Goal: Task Accomplishment & Management: Manage account settings

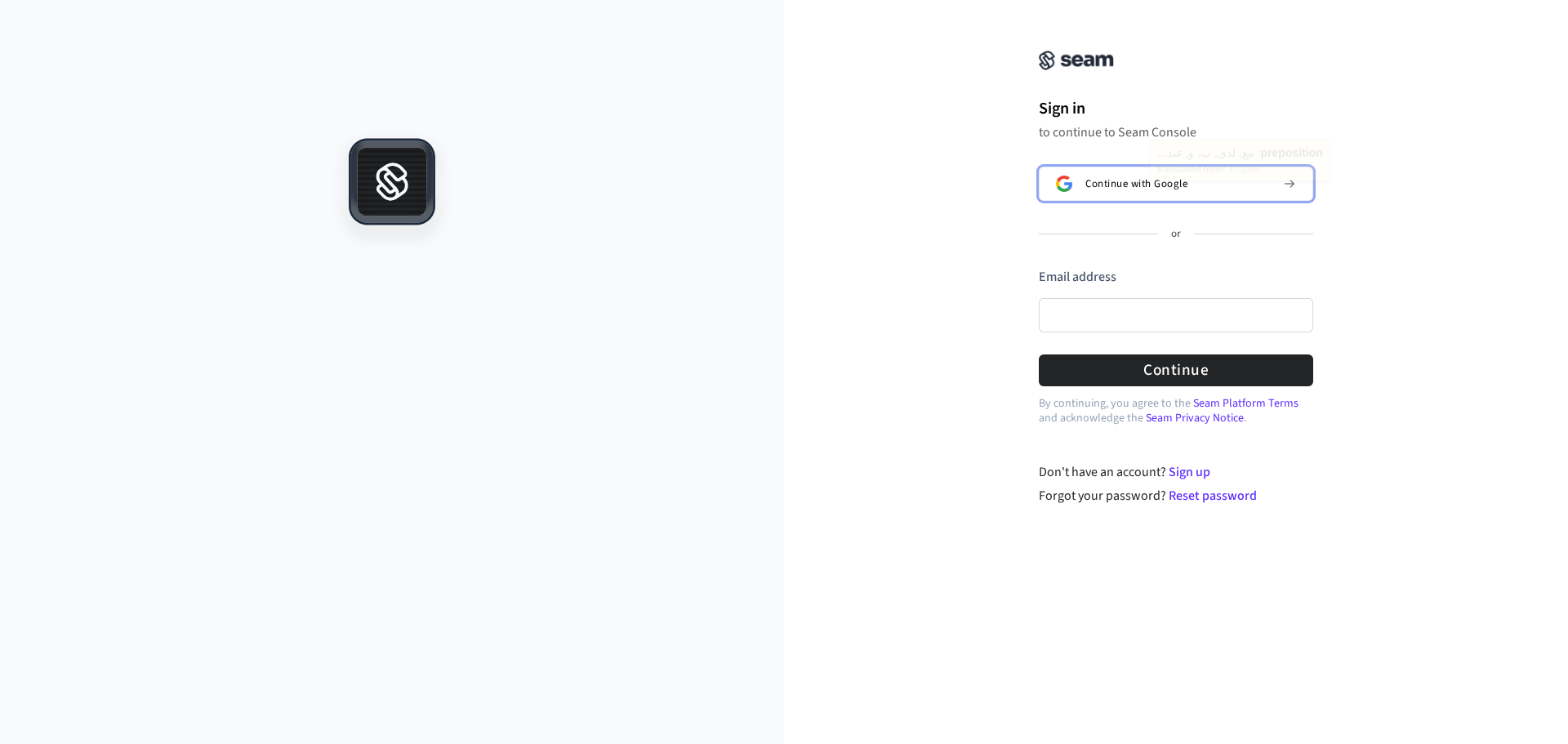
drag, startPoint x: 1142, startPoint y: 190, endPoint x: 1482, endPoint y: 330, distance: 367.7
click at [1482, 330] on div "Sign in to continue to Seam Console Continue with Google or Email address Passw…" at bounding box center [1175, 262] width 784 height 486
click at [1123, 326] on input "Email address" at bounding box center [1175, 315] width 274 height 34
click at [1121, 328] on input "Email address" at bounding box center [1175, 315] width 274 height 34
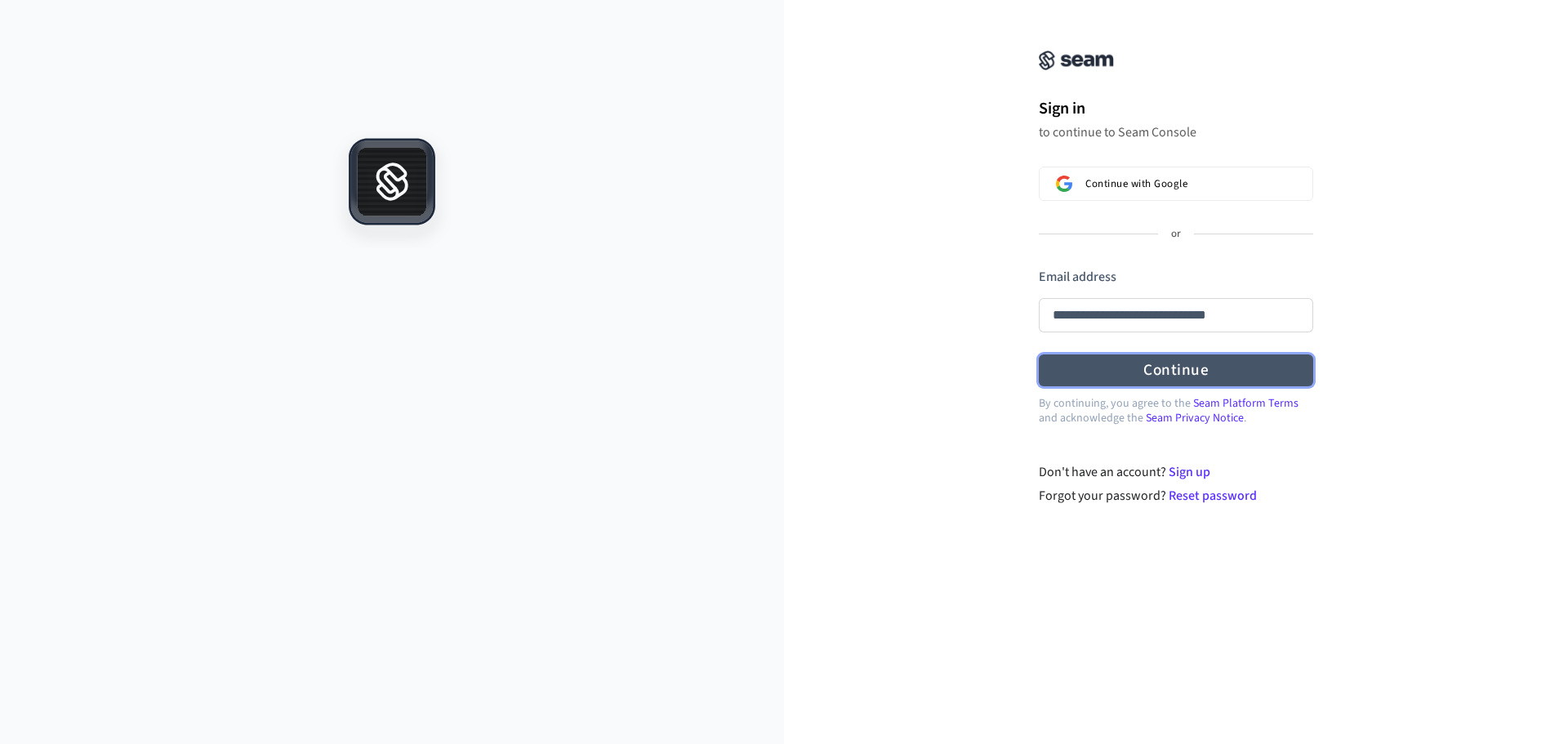
click at [1220, 376] on button "Continue" at bounding box center [1175, 370] width 274 height 32
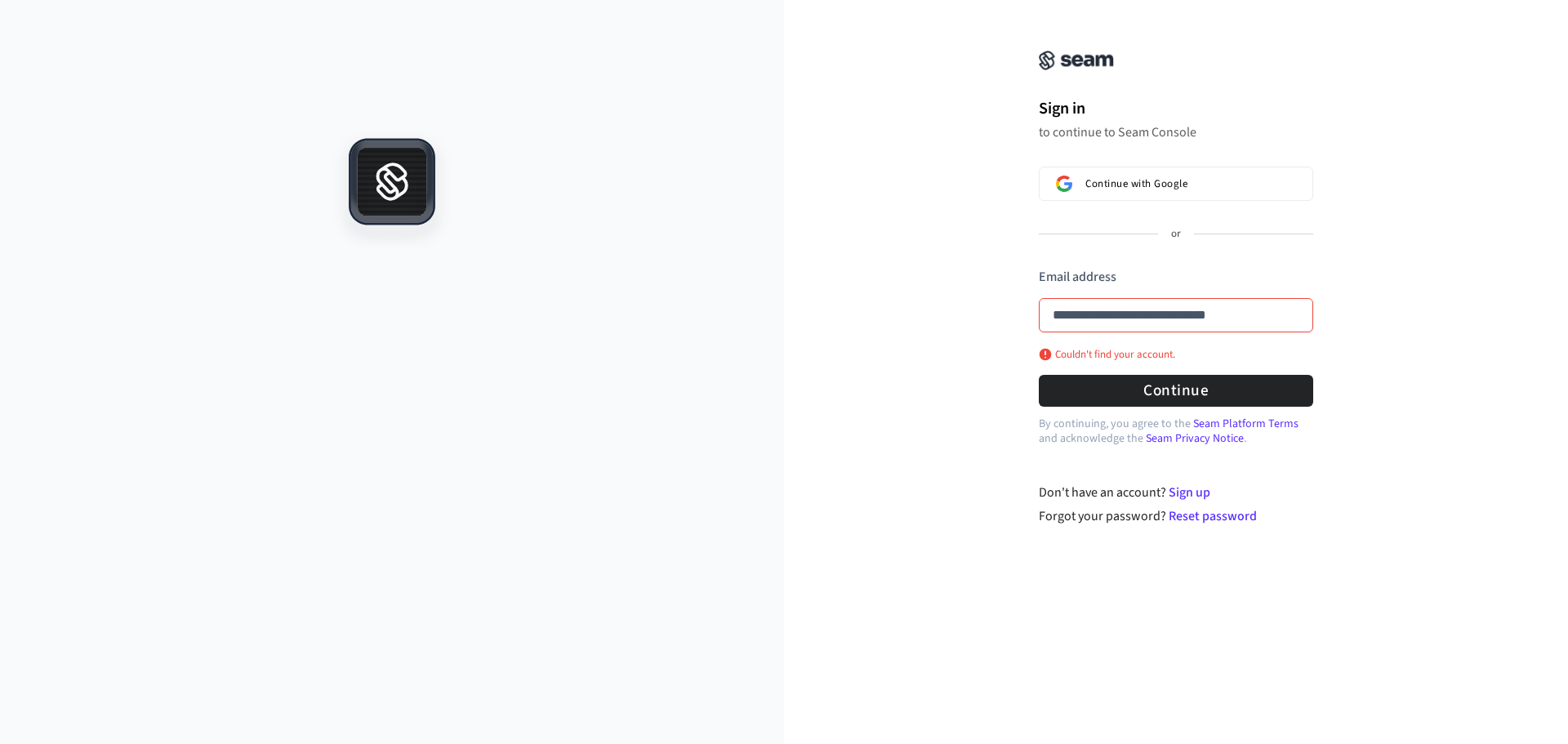
click at [1129, 352] on p "Couldn't find your account." at bounding box center [1107, 355] width 137 height 13
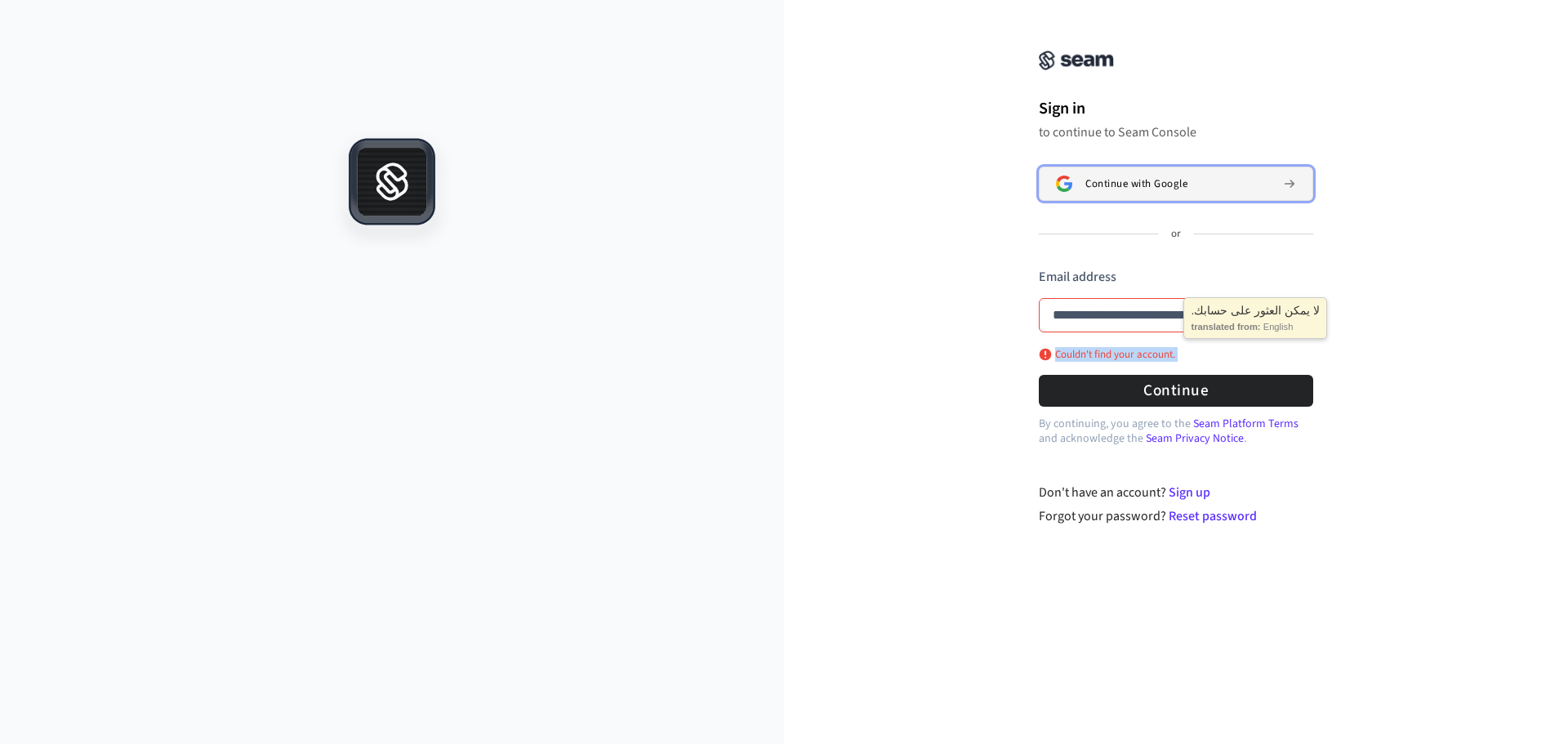
click at [1155, 182] on span "Continue with Google" at bounding box center [1136, 184] width 102 height 13
type input "**********"
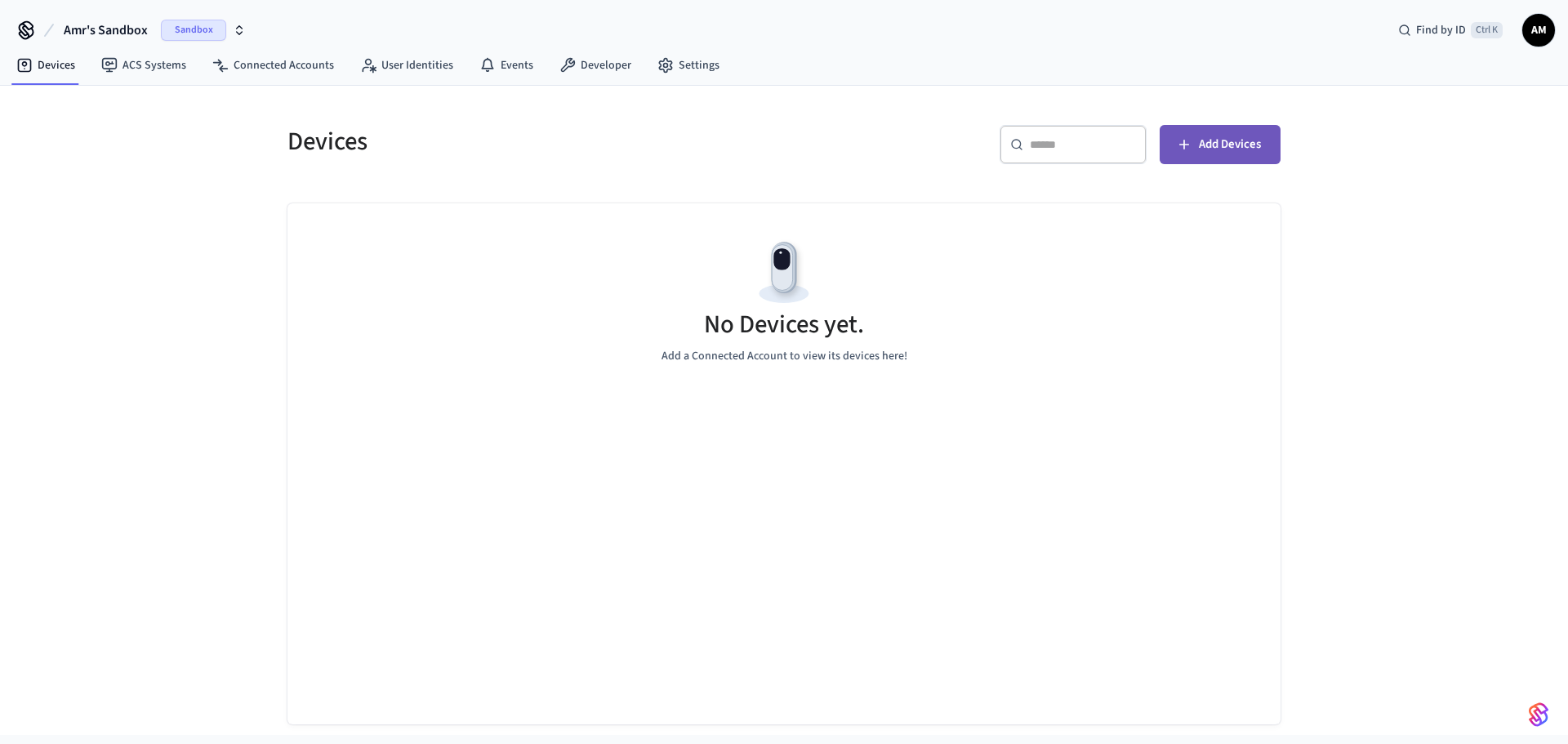
click at [1221, 152] on span "Add Devices" at bounding box center [1230, 144] width 62 height 21
click at [1188, 144] on icon "button" at bounding box center [1184, 144] width 10 height 10
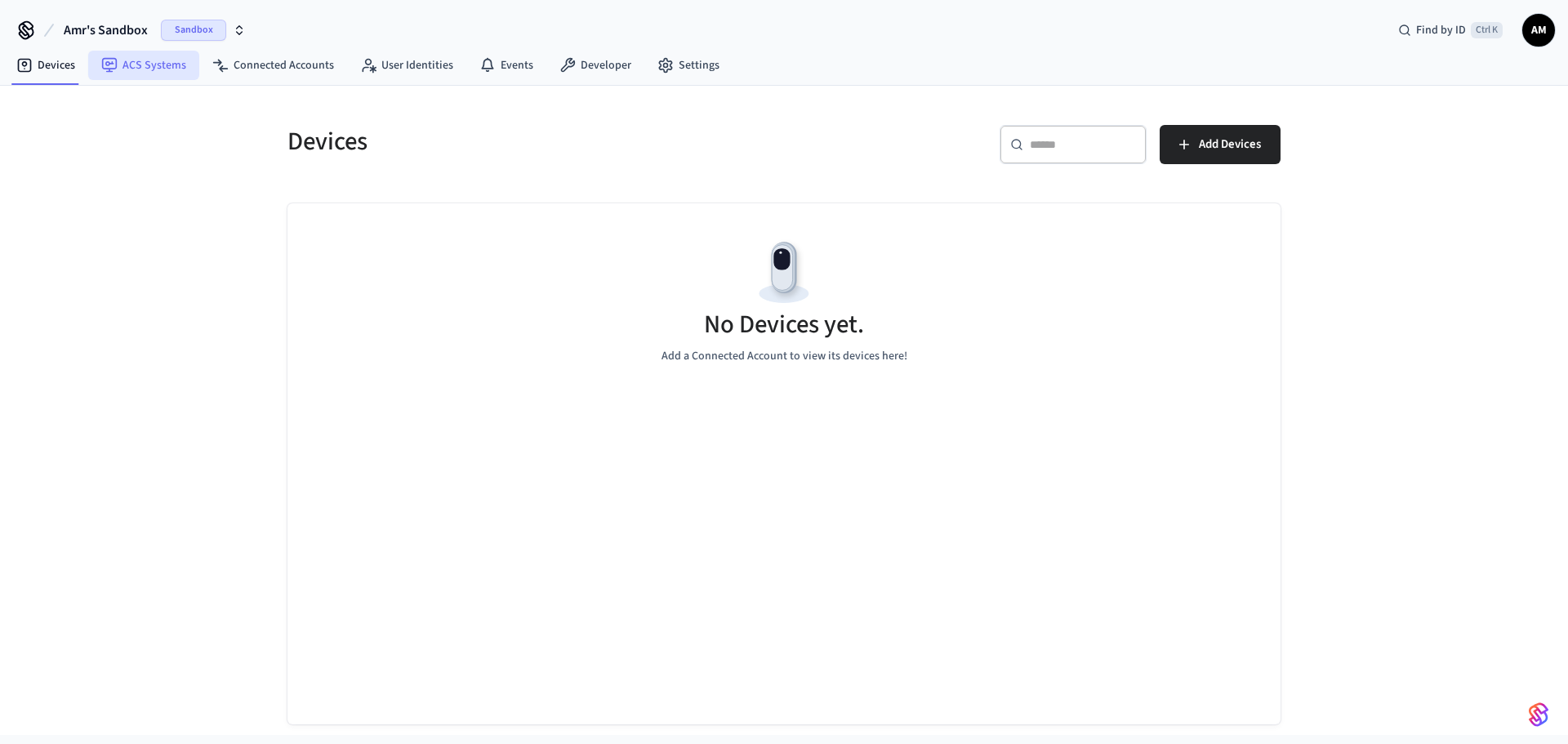
click at [153, 55] on link "ACS Systems" at bounding box center [143, 65] width 111 height 29
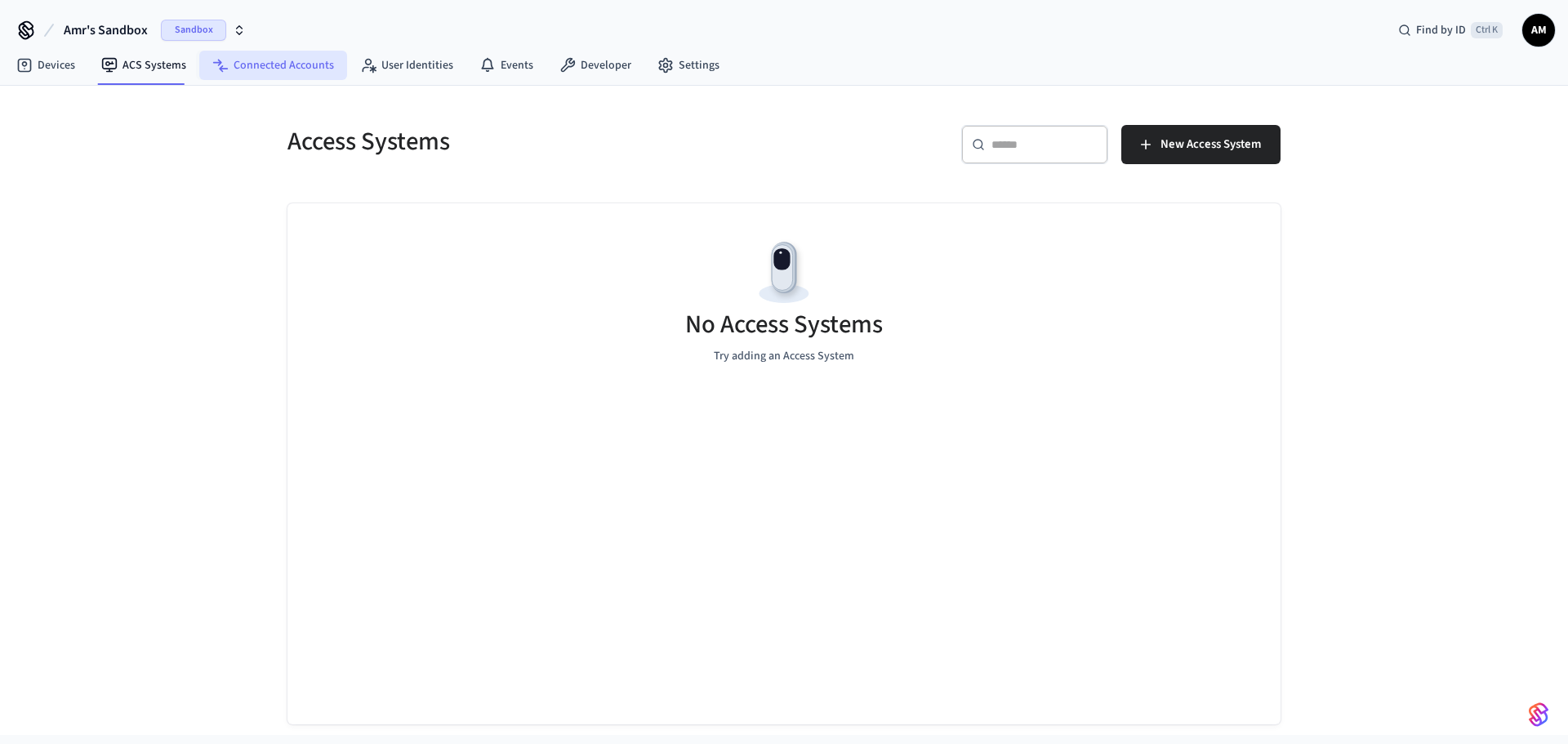
click at [268, 65] on link "Connected Accounts" at bounding box center [273, 65] width 148 height 29
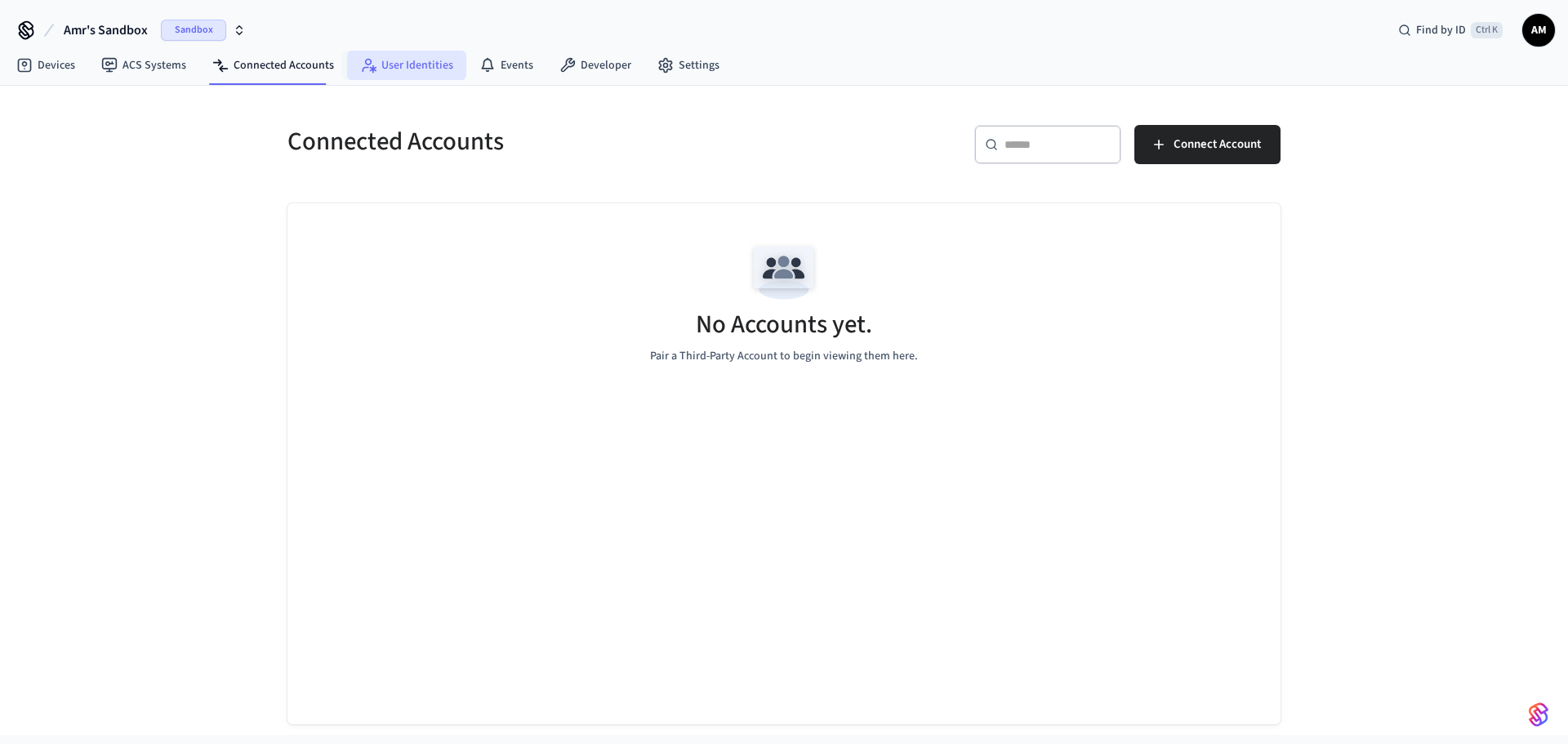
click at [404, 65] on link "User Identities" at bounding box center [407, 65] width 119 height 29
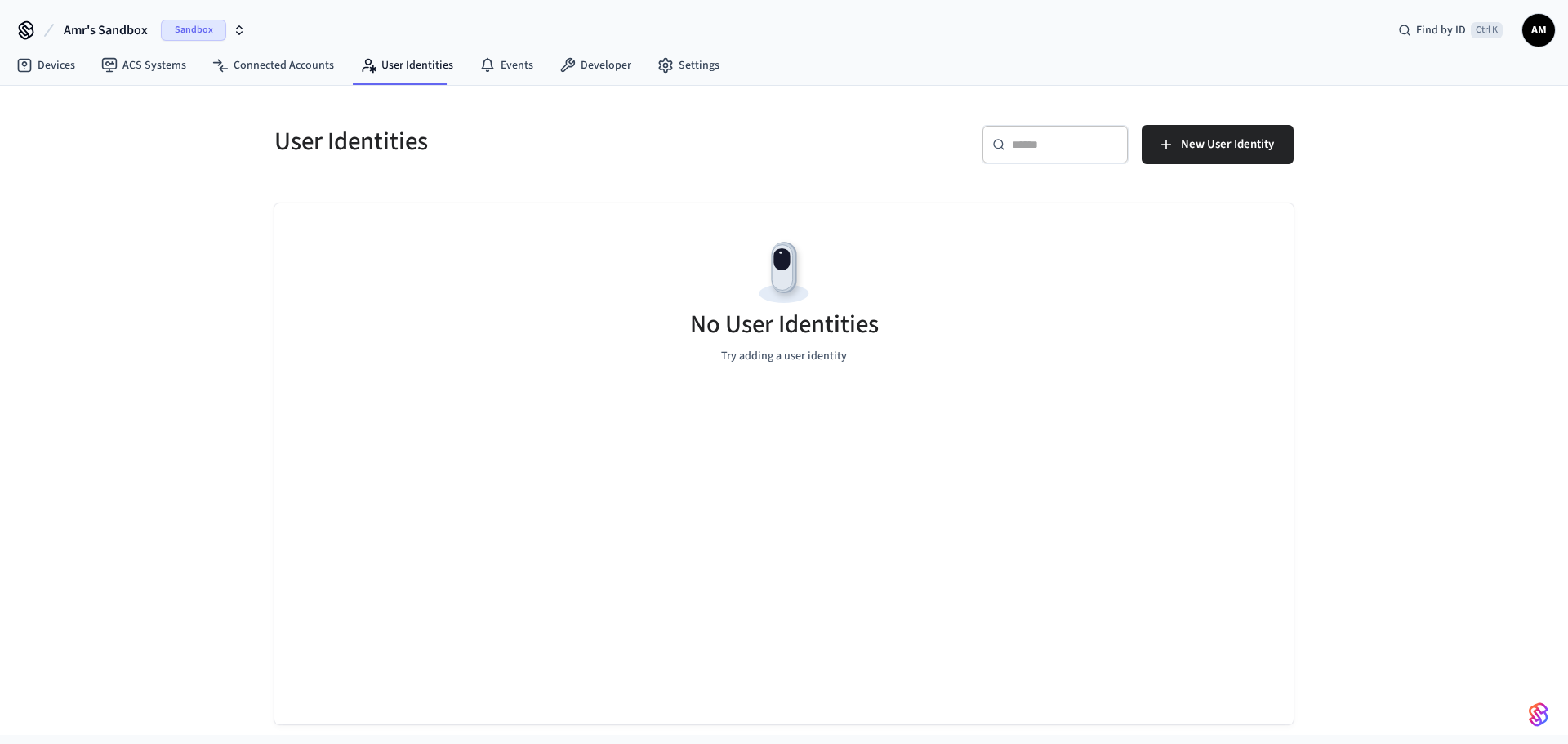
click at [214, 37] on span "Sandbox" at bounding box center [194, 29] width 65 height 21
click at [325, 21] on div "Amr's Sandbox Sandbox Find by ID Ctrl K AM" at bounding box center [784, 23] width 1568 height 47
click at [681, 66] on link "Settings" at bounding box center [688, 65] width 88 height 29
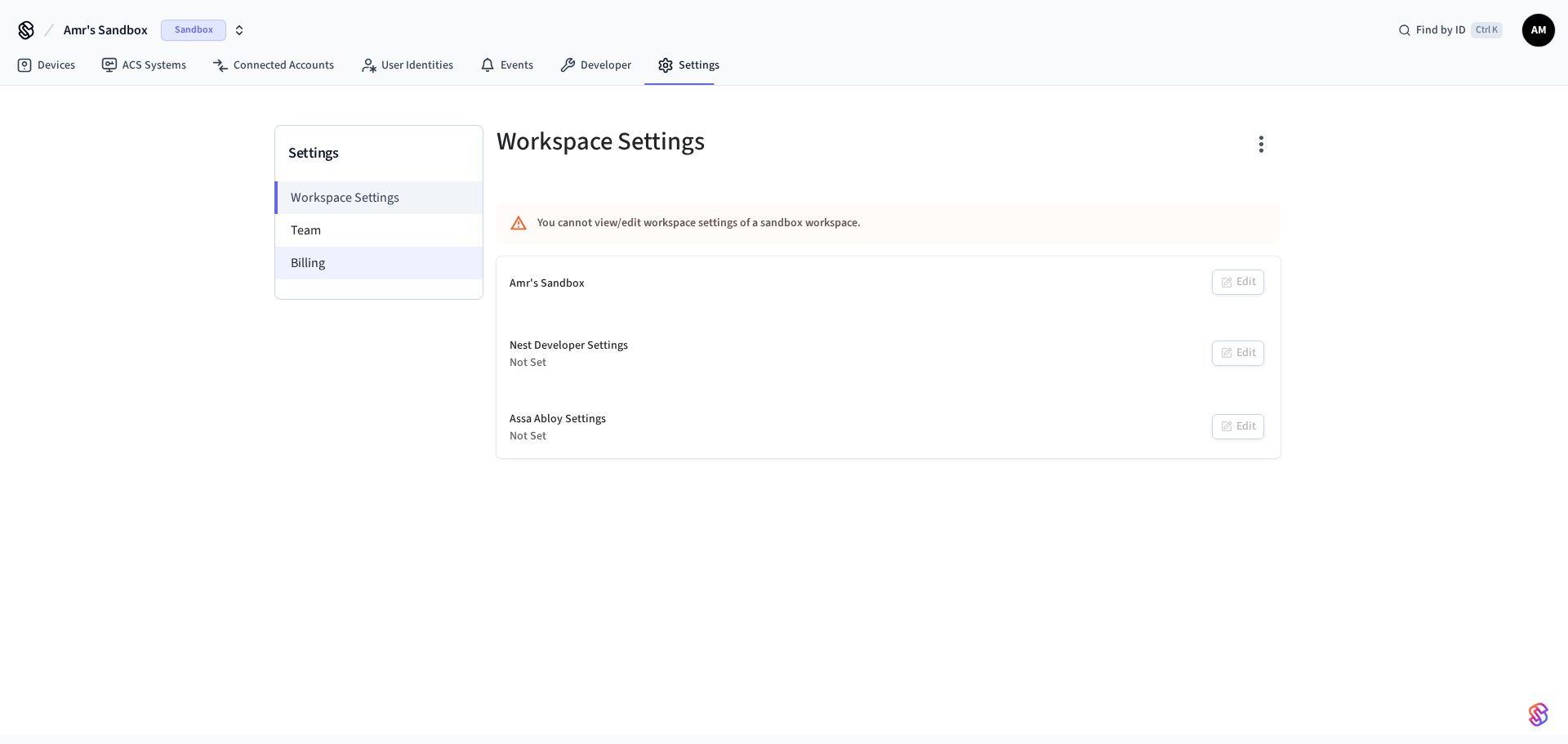
click at [318, 276] on li "Billing" at bounding box center [378, 263] width 207 height 33
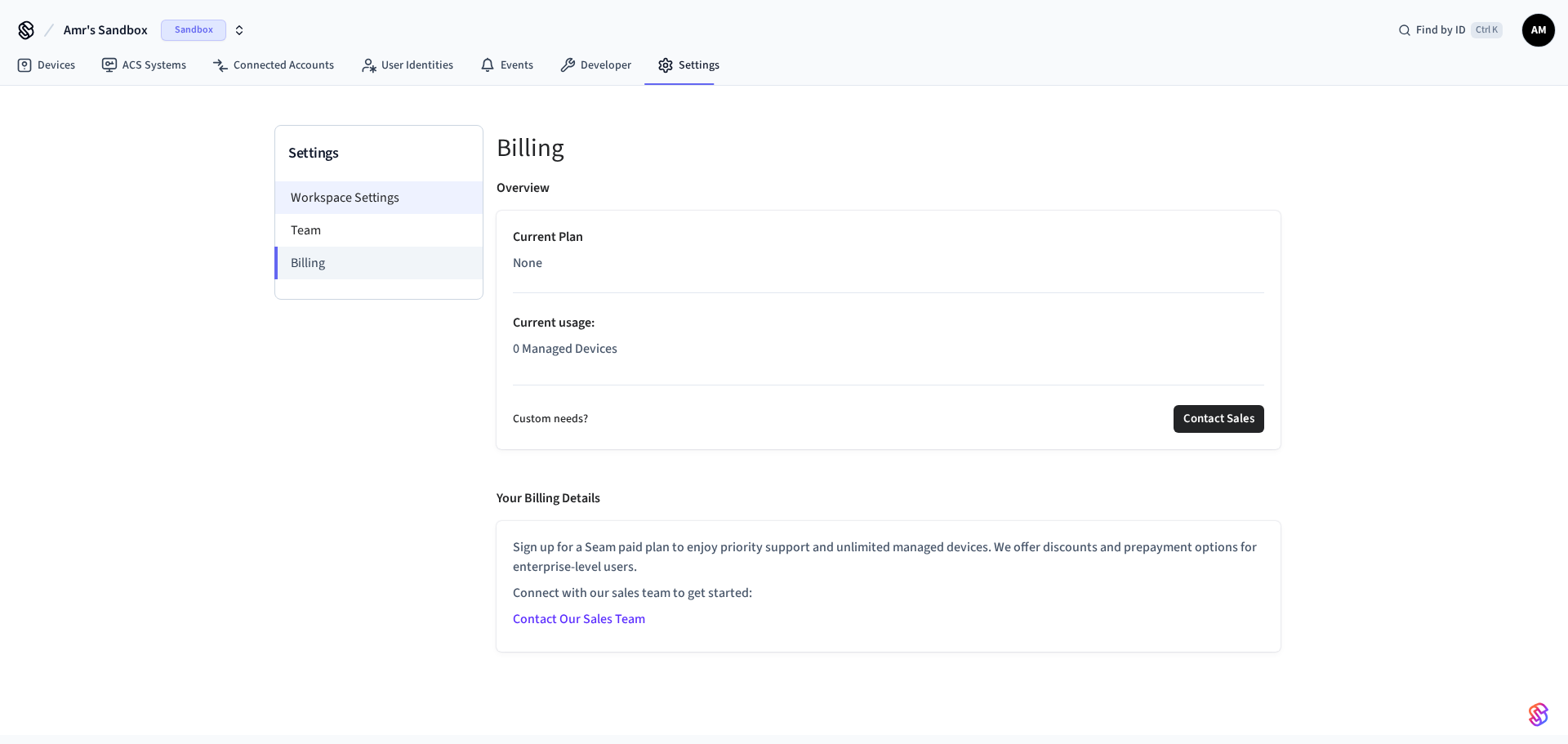
click at [397, 192] on li "Workspace Settings" at bounding box center [378, 197] width 207 height 33
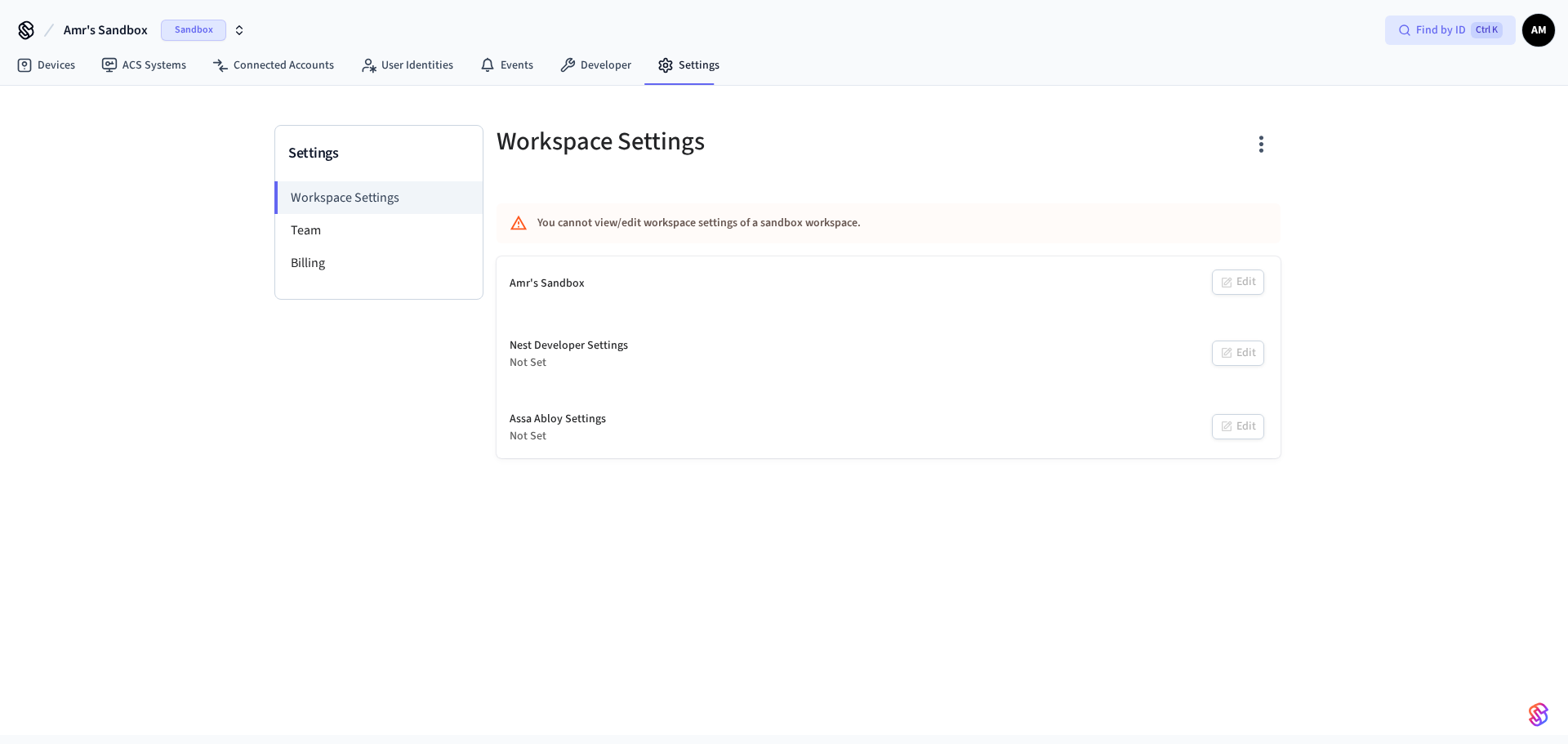
click at [1484, 38] on span "Ctrl K" at bounding box center [1487, 29] width 32 height 16
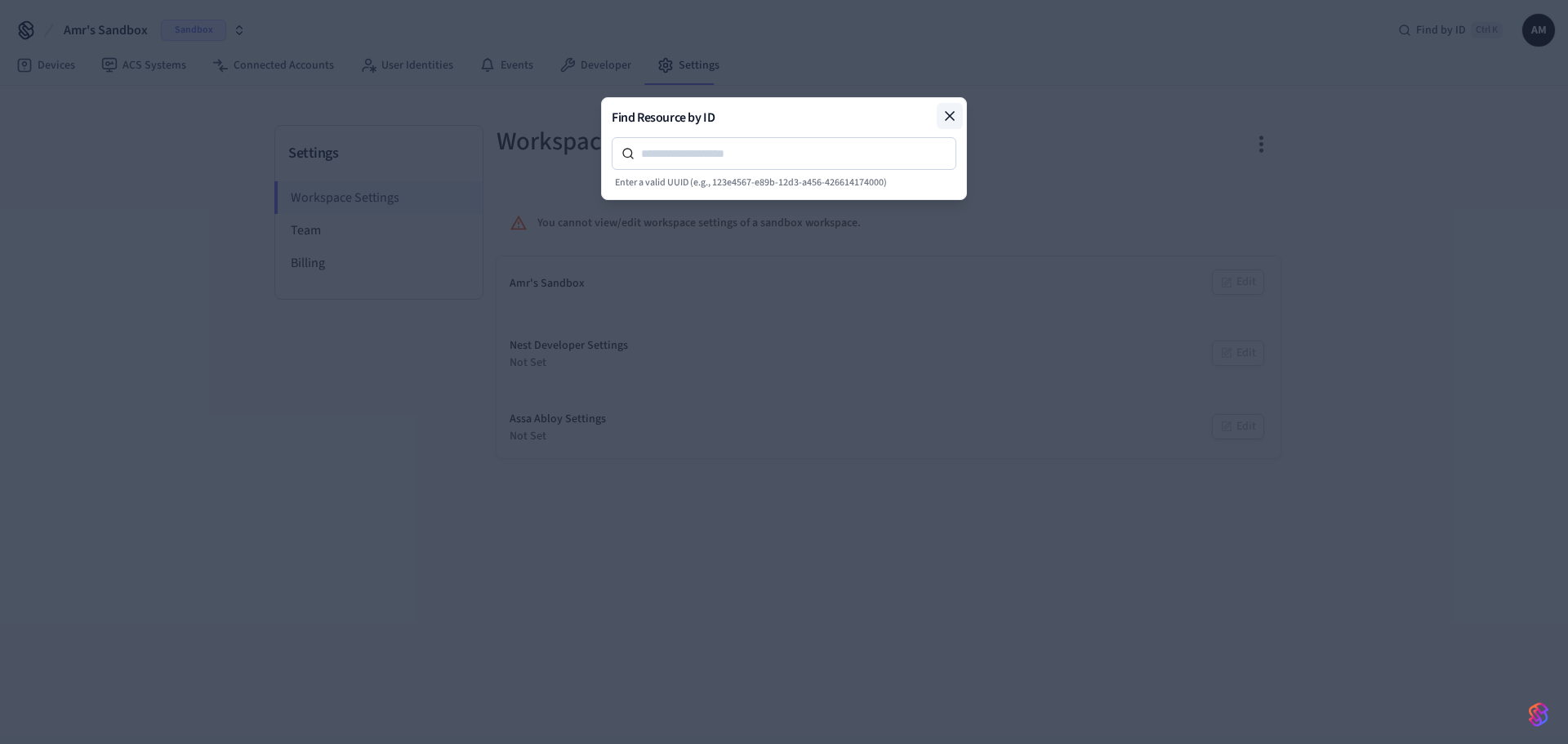
click at [951, 112] on icon at bounding box center [949, 115] width 16 height 16
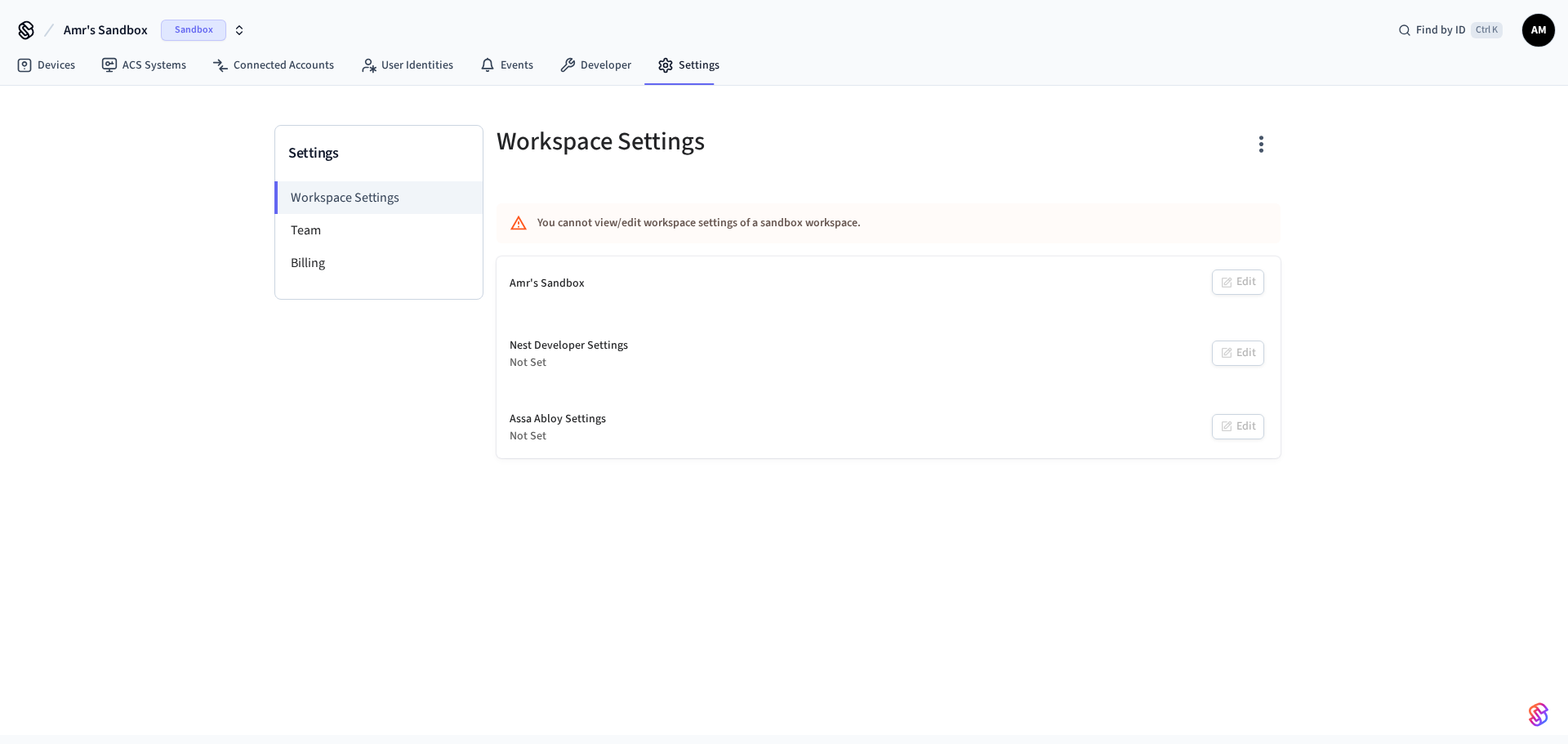
click at [1548, 35] on span "AM" at bounding box center [1538, 29] width 29 height 29
click at [1456, 343] on div "Settings Workspace Settings Team Billing Workspace Settings You cannot view/edi…" at bounding box center [784, 410] width 1568 height 649
click at [57, 61] on link "Devices" at bounding box center [45, 65] width 85 height 29
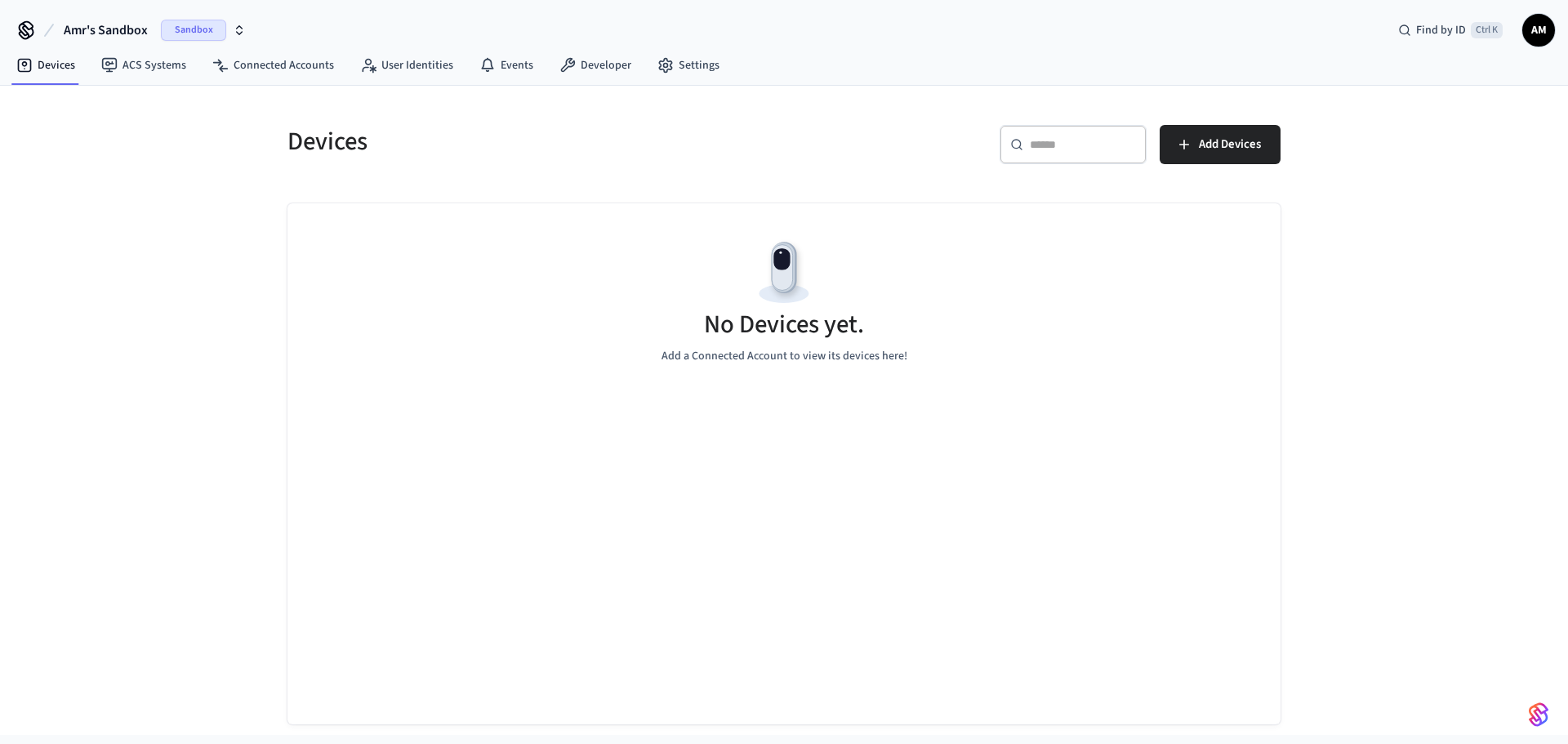
click at [991, 142] on div "​ ​ Add Devices" at bounding box center [1037, 151] width 487 height 52
click at [1013, 139] on icon at bounding box center [1017, 144] width 13 height 13
click at [1076, 141] on input "text" at bounding box center [1082, 144] width 107 height 16
click at [1013, 143] on icon at bounding box center [1017, 144] width 13 height 13
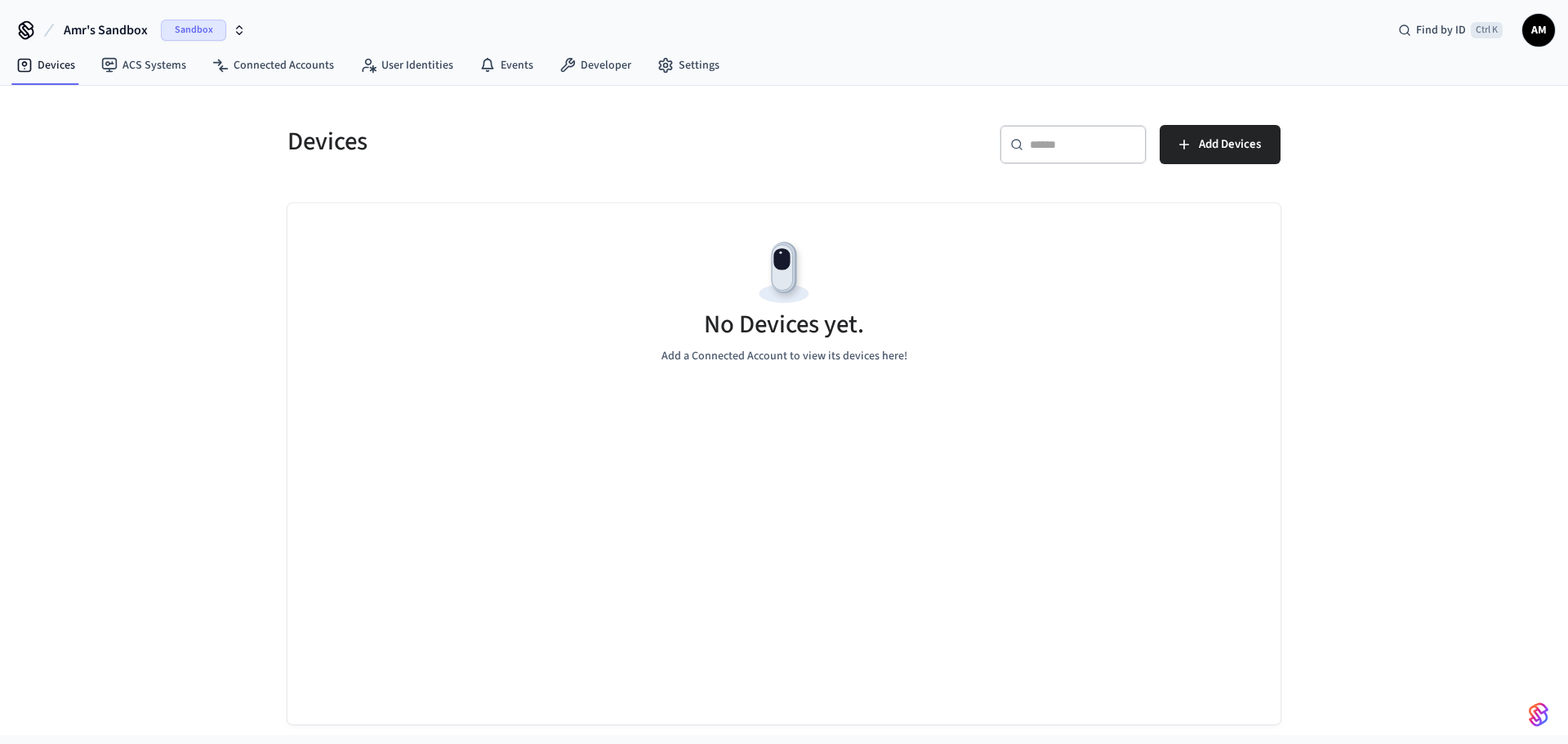
click at [1013, 143] on icon at bounding box center [1017, 144] width 13 height 13
click at [1041, 145] on input "text" at bounding box center [1082, 144] width 107 height 16
click at [1197, 145] on button "Add Devices" at bounding box center [1220, 144] width 121 height 39
click at [1068, 147] on input "text" at bounding box center [1082, 144] width 107 height 16
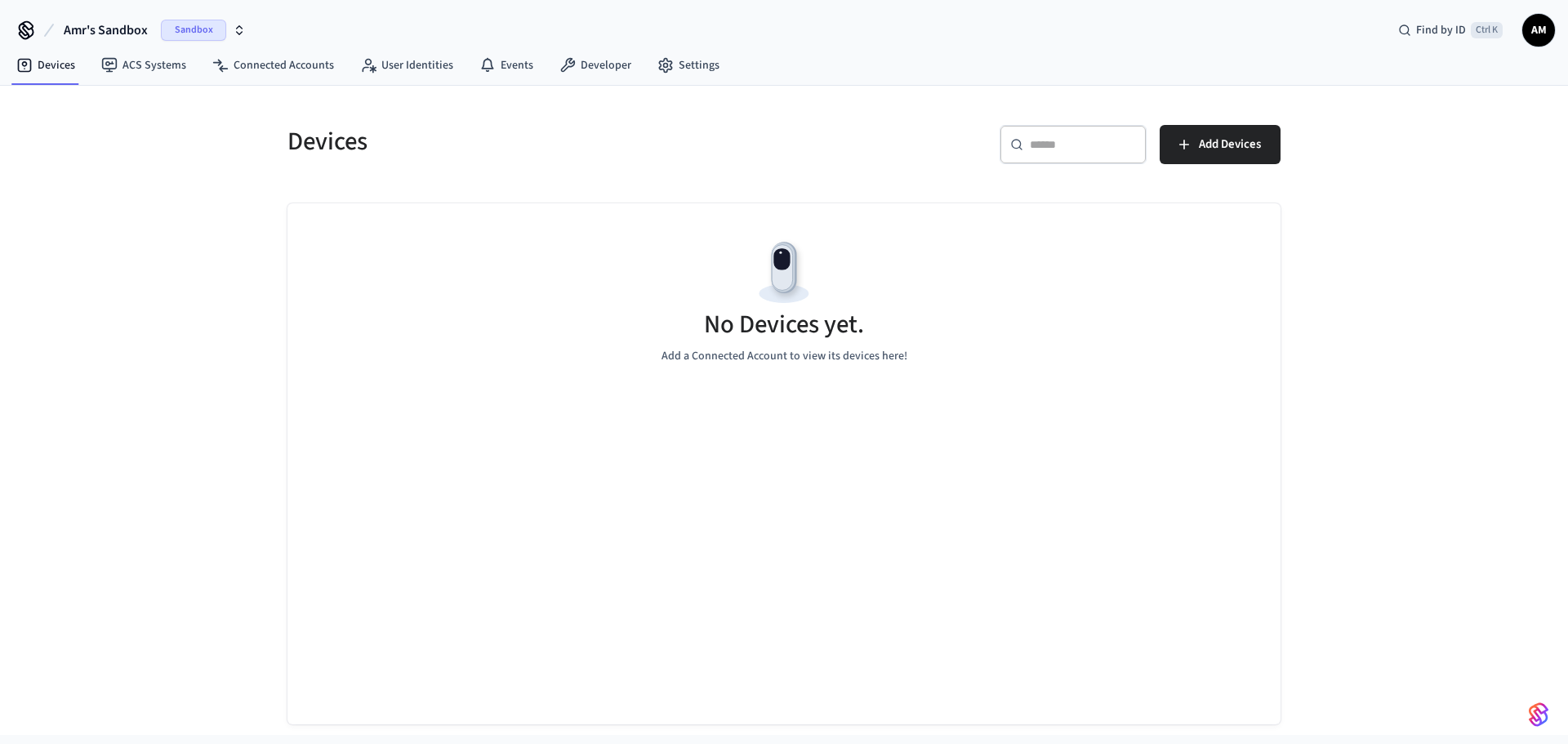
click at [1013, 140] on circle at bounding box center [1016, 143] width 9 height 9
click at [231, 29] on div "Sandbox" at bounding box center [203, 29] width 85 height 21
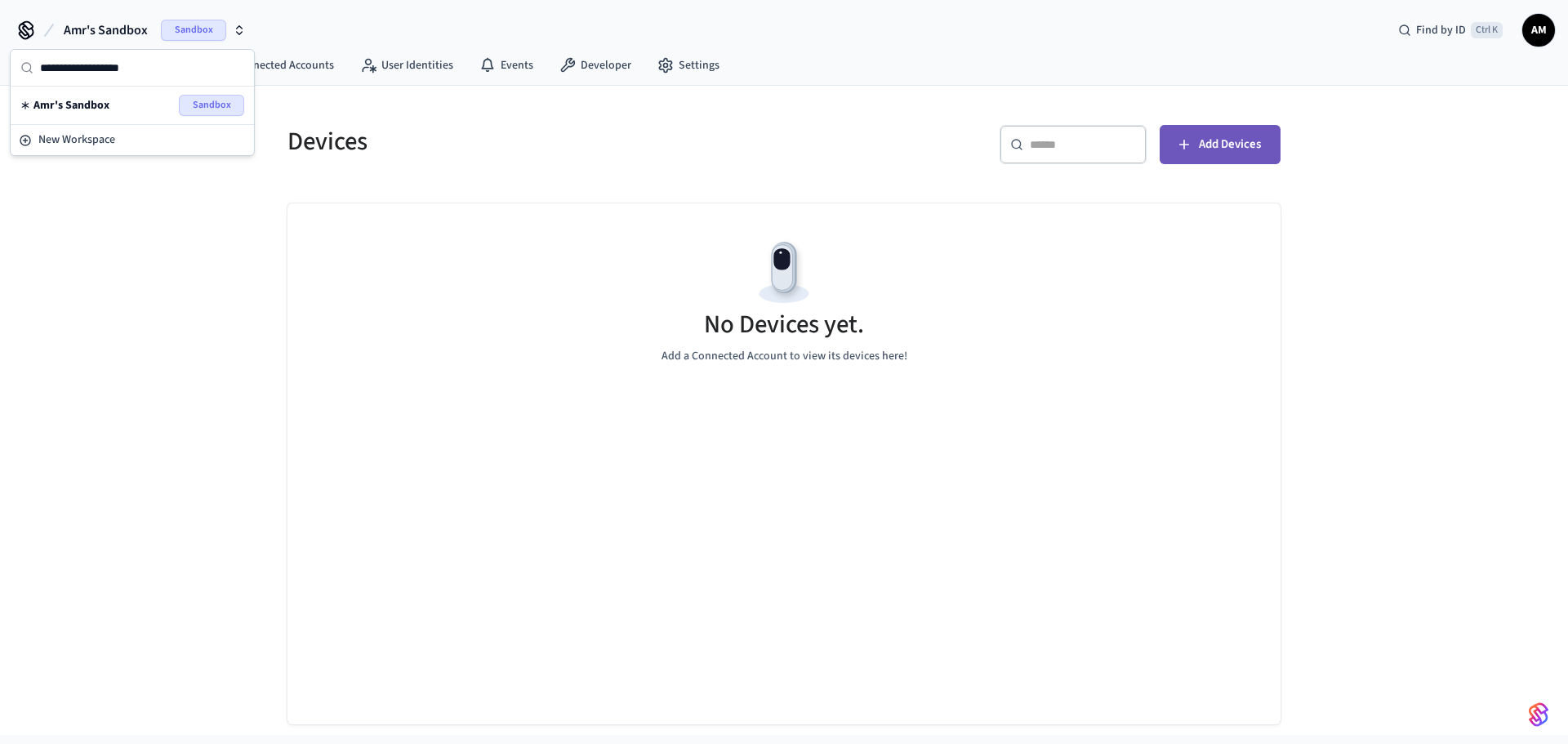
click at [1195, 138] on button "Add Devices" at bounding box center [1220, 144] width 121 height 39
click at [1176, 146] on icon "button" at bounding box center [1184, 144] width 16 height 16
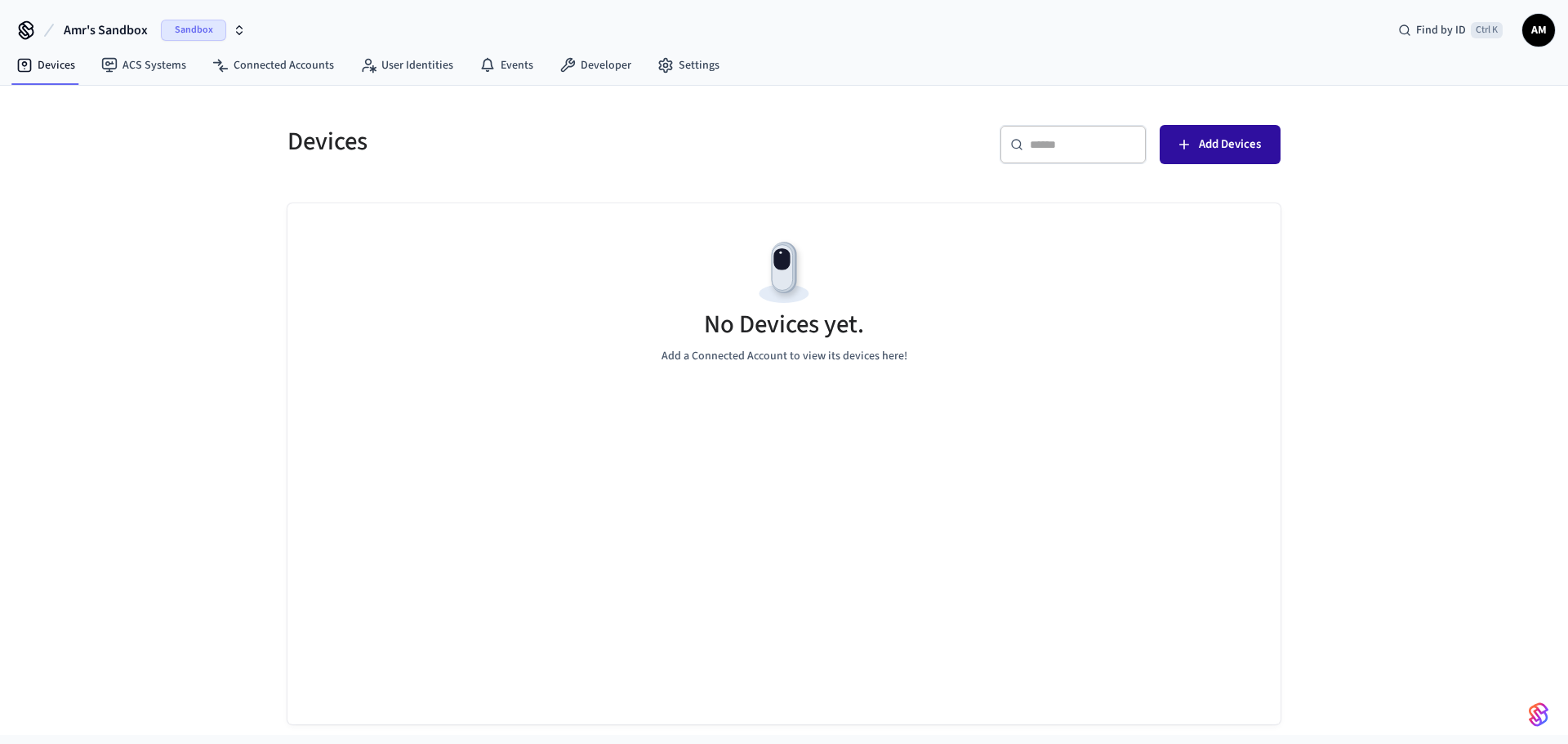
click at [1261, 138] on button "Add Devices" at bounding box center [1220, 144] width 121 height 39
click at [1168, 140] on button "Add Devices" at bounding box center [1220, 144] width 121 height 39
click at [1167, 140] on button "Add Devices" at bounding box center [1220, 144] width 121 height 39
click at [1074, 148] on input "text" at bounding box center [1082, 144] width 107 height 16
click at [1073, 148] on input "text" at bounding box center [1082, 144] width 107 height 16
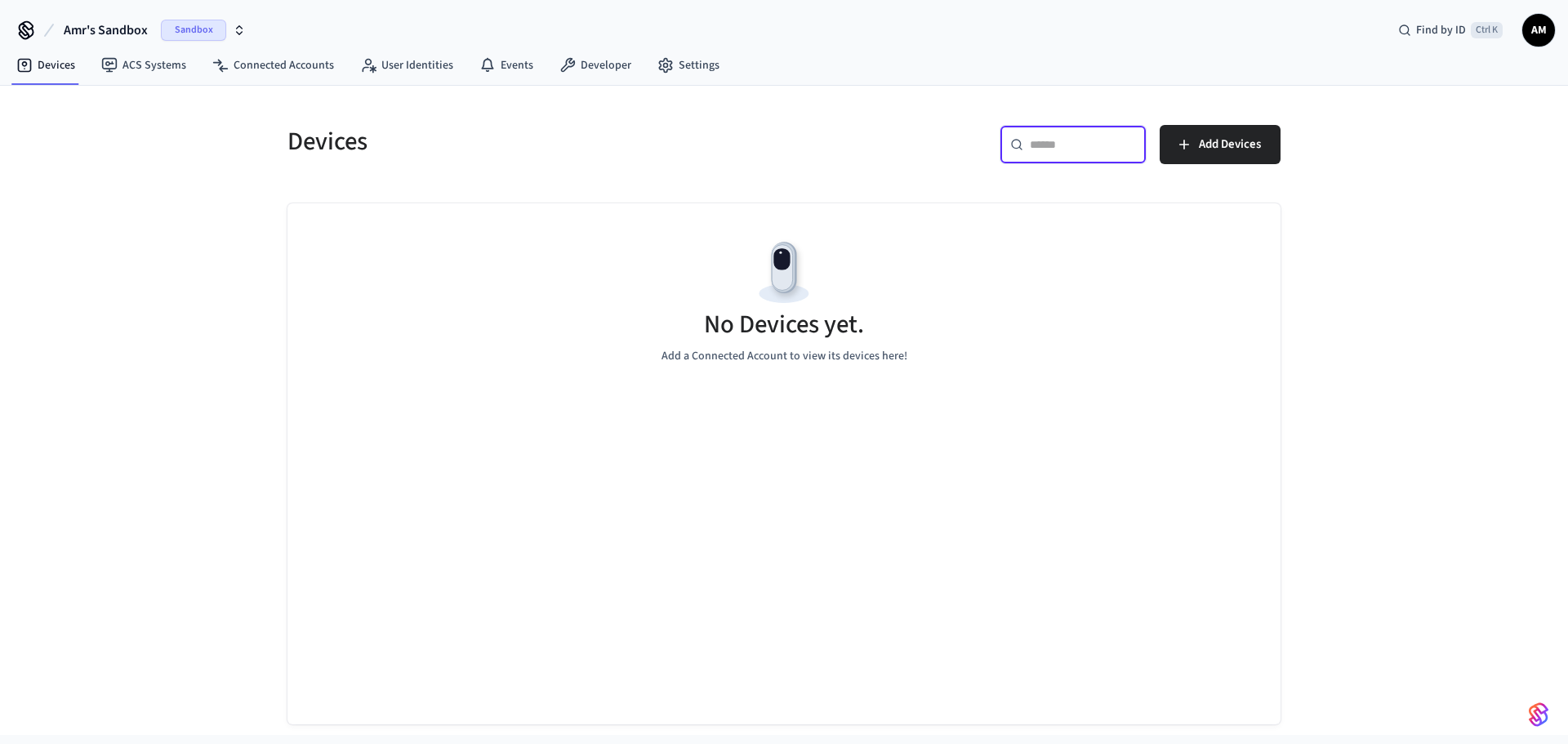
click at [1073, 148] on input "text" at bounding box center [1082, 144] width 107 height 16
click at [1541, 717] on img "button" at bounding box center [1538, 714] width 19 height 26
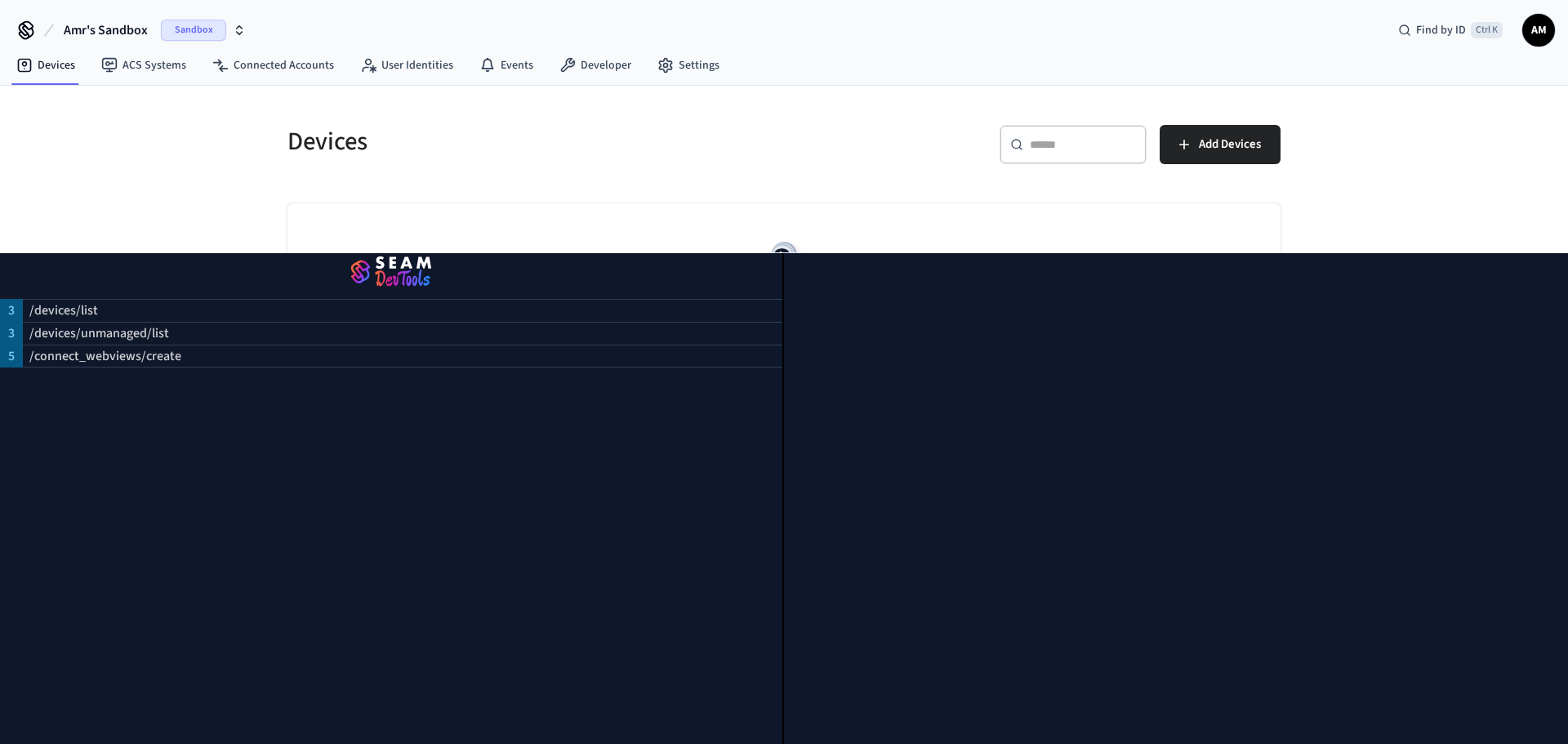
click at [955, 225] on div "No Devices yet. Add a Connected Account to view its devices here!" at bounding box center [784, 300] width 992 height 195
click at [1490, 218] on div "Devices ​ ​ Add Devices No Devices yet. Add a Connected Account to view its dev…" at bounding box center [784, 410] width 1568 height 649
click at [518, 262] on img "button" at bounding box center [391, 273] width 743 height 46
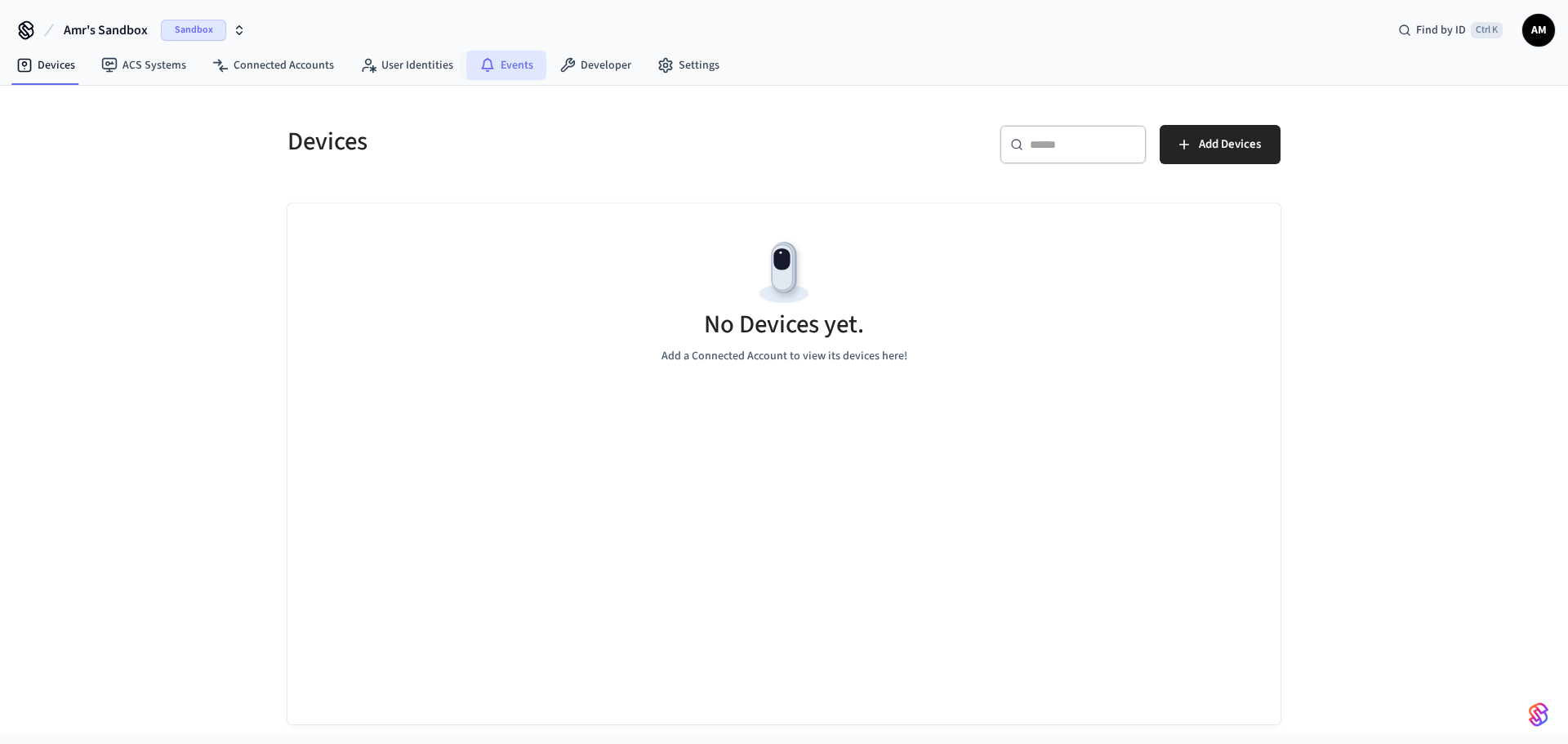
click at [512, 69] on link "Events" at bounding box center [506, 65] width 80 height 29
